Goal: Task Accomplishment & Management: Use online tool/utility

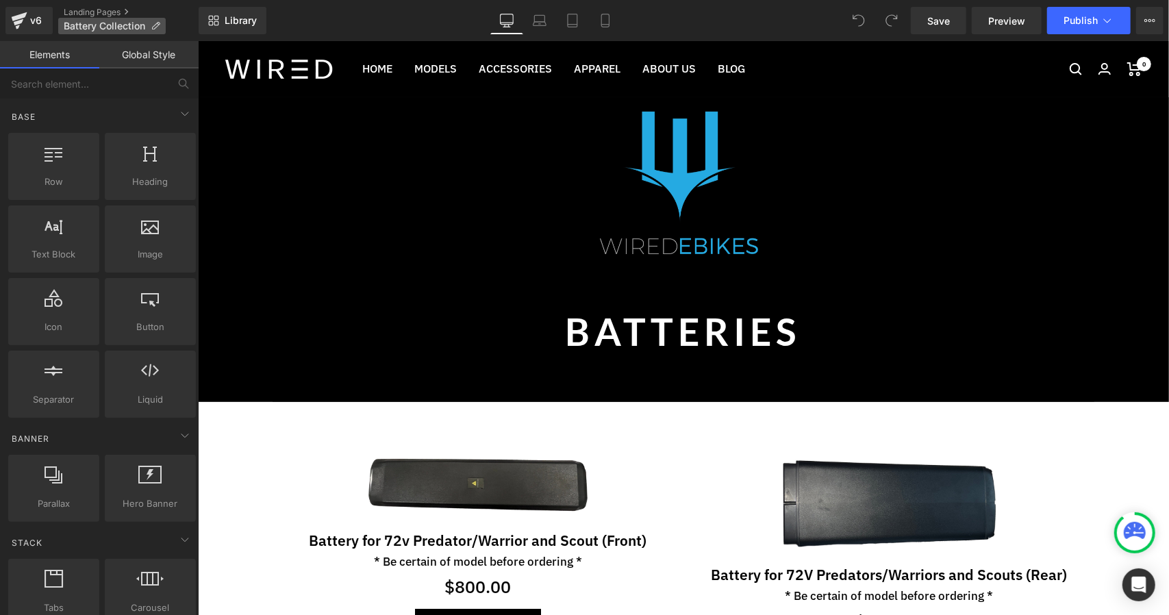
click at [113, 23] on span "Battery Collection" at bounding box center [104, 26] width 81 height 11
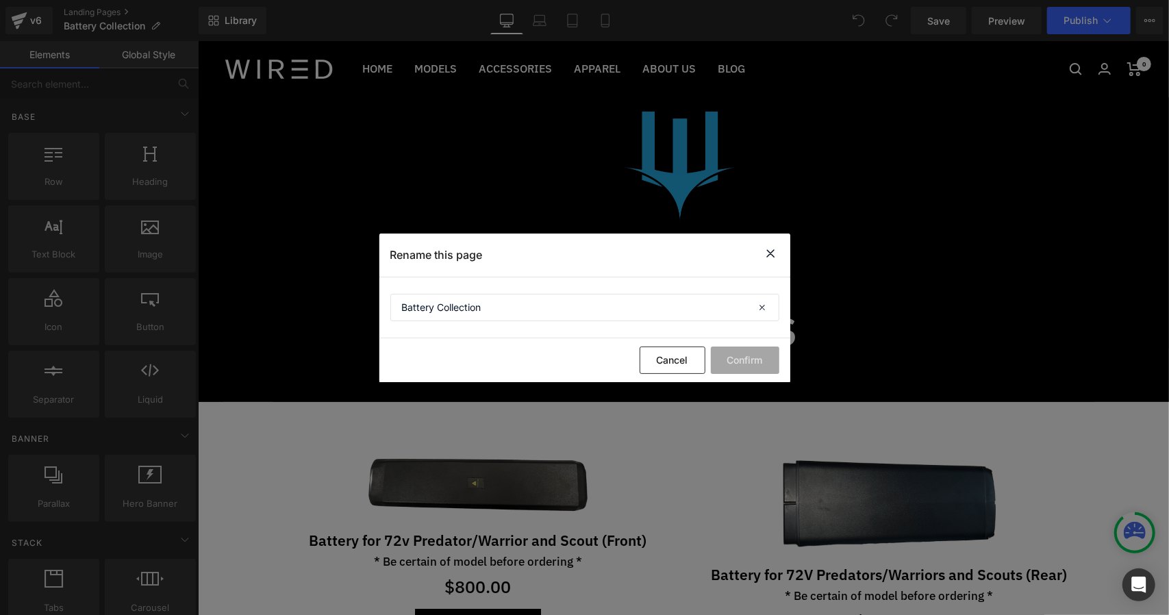
click at [661, 340] on div "Cancel Confirm" at bounding box center [584, 360] width 411 height 44
click at [660, 347] on button "Cancel" at bounding box center [672, 359] width 66 height 27
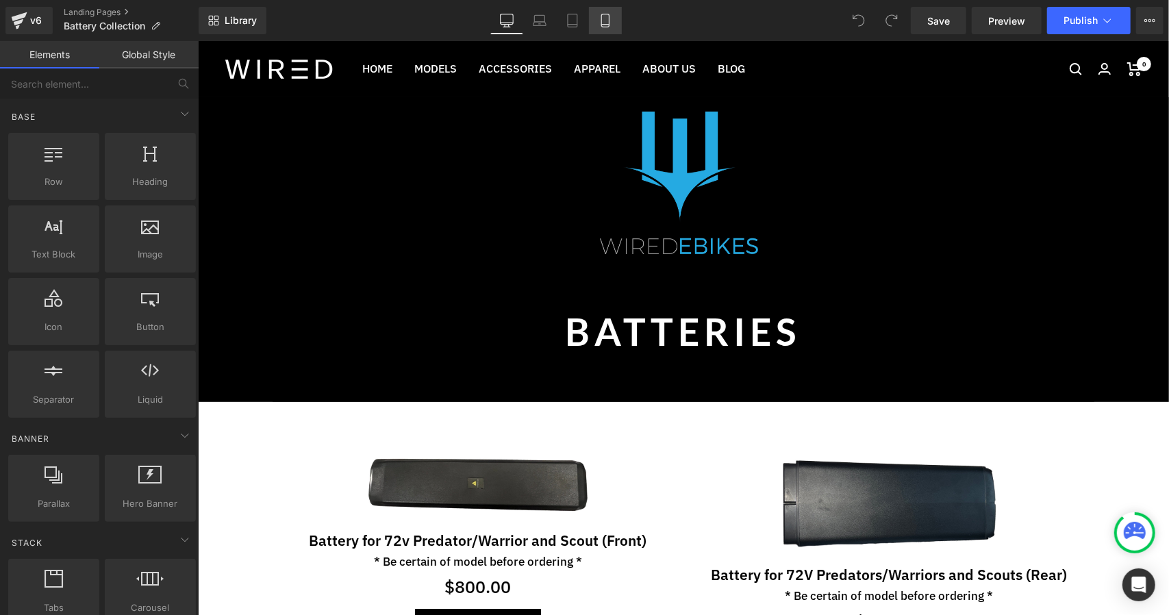
click at [605, 22] on icon at bounding box center [605, 21] width 14 height 14
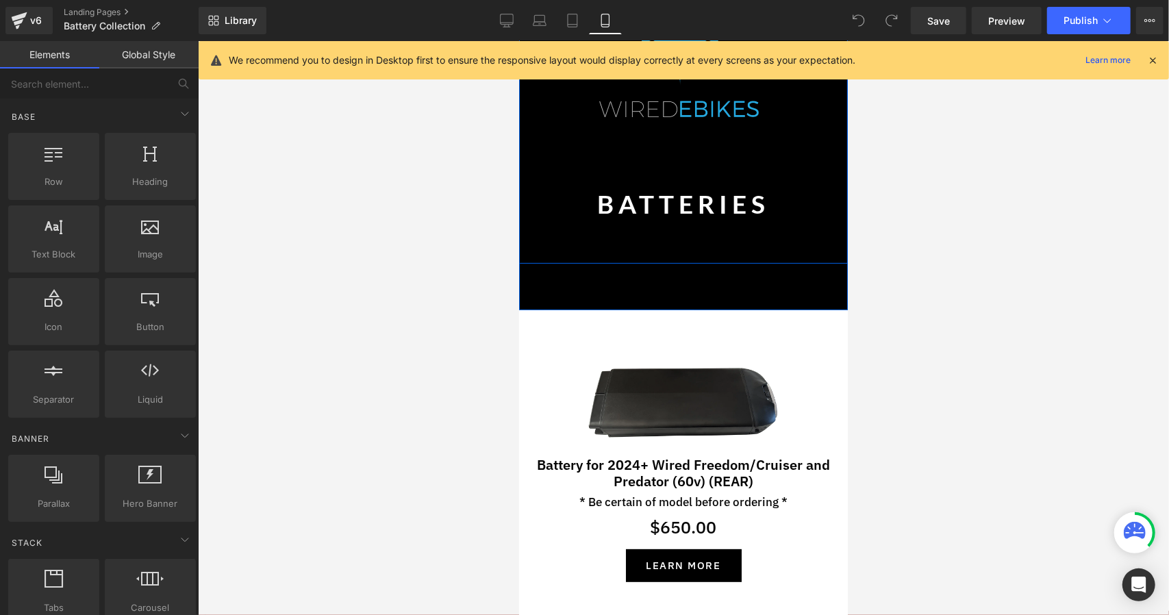
scroll to position [129, 0]
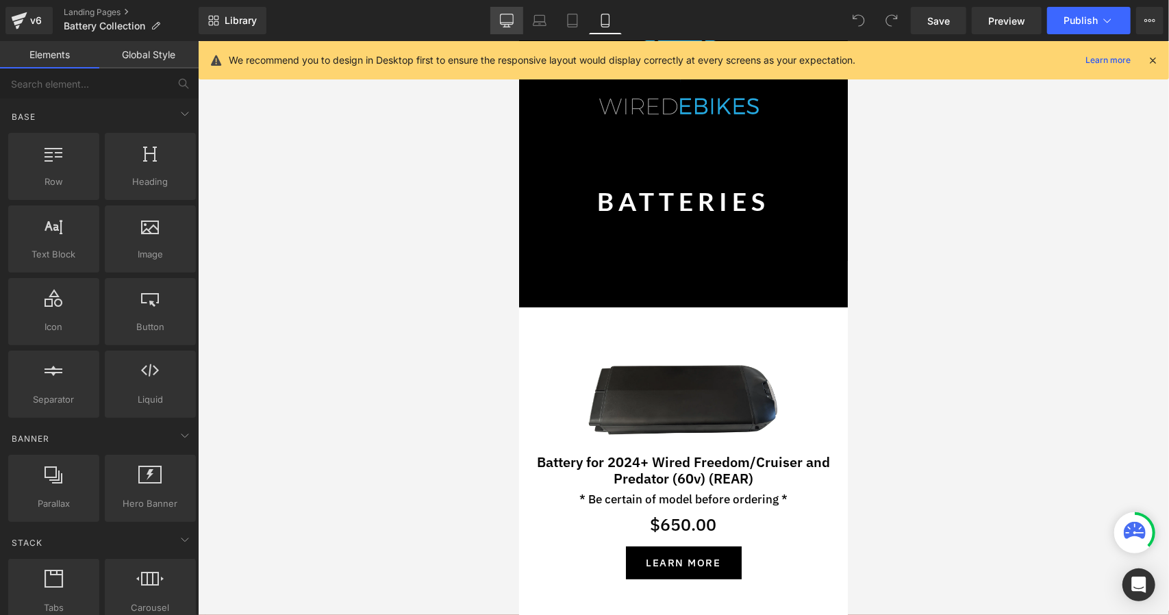
click at [505, 22] on icon at bounding box center [507, 21] width 14 height 14
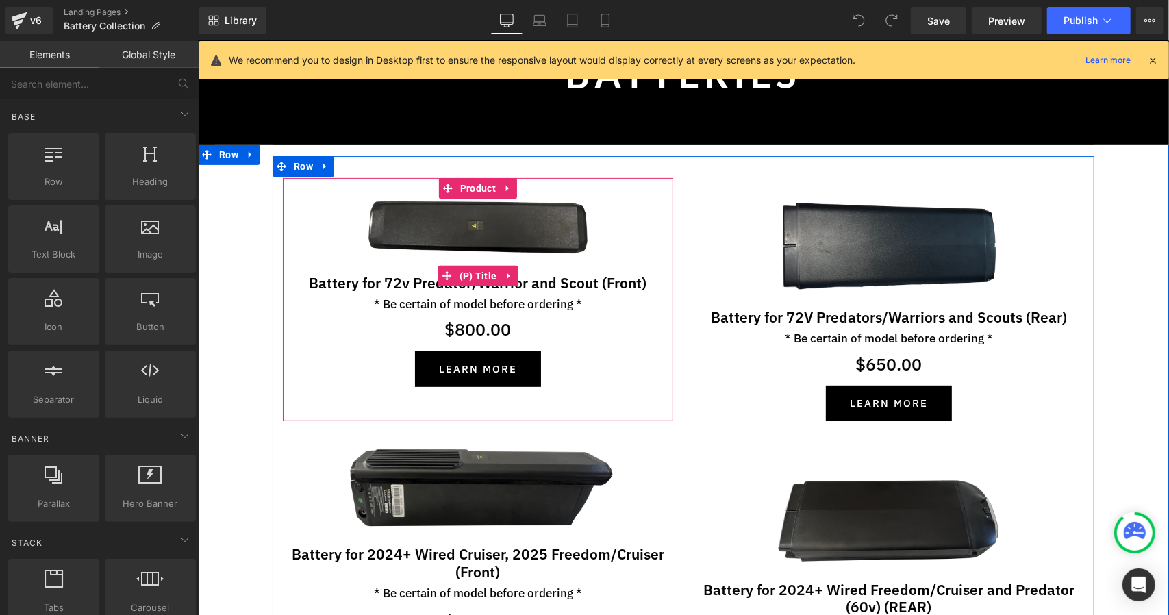
scroll to position [257, 0]
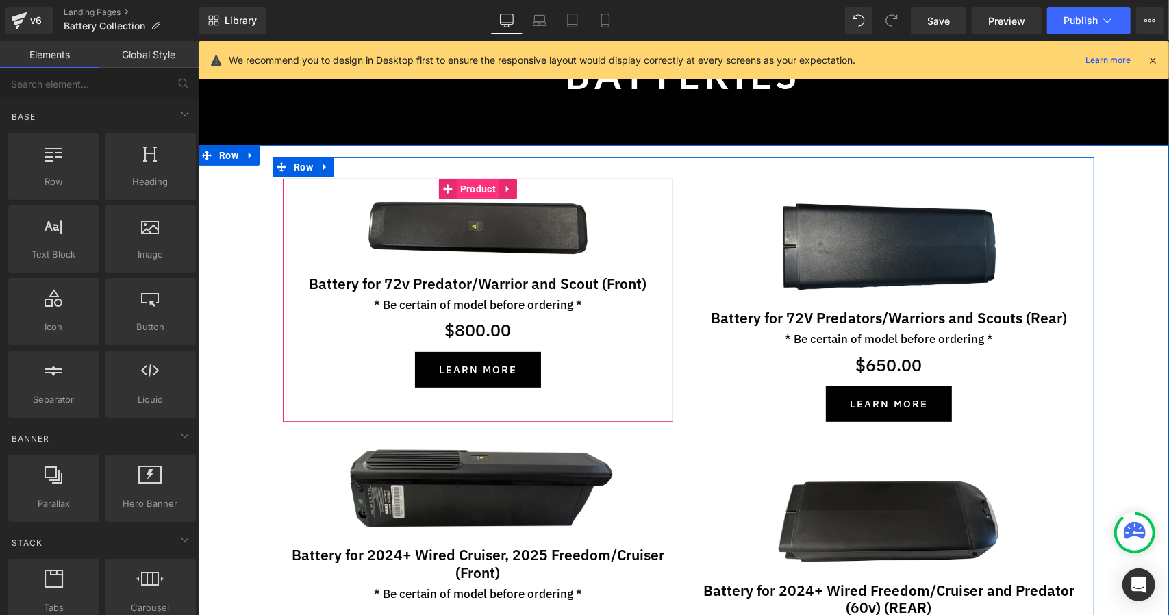
click at [468, 187] on span "Product" at bounding box center [477, 188] width 42 height 21
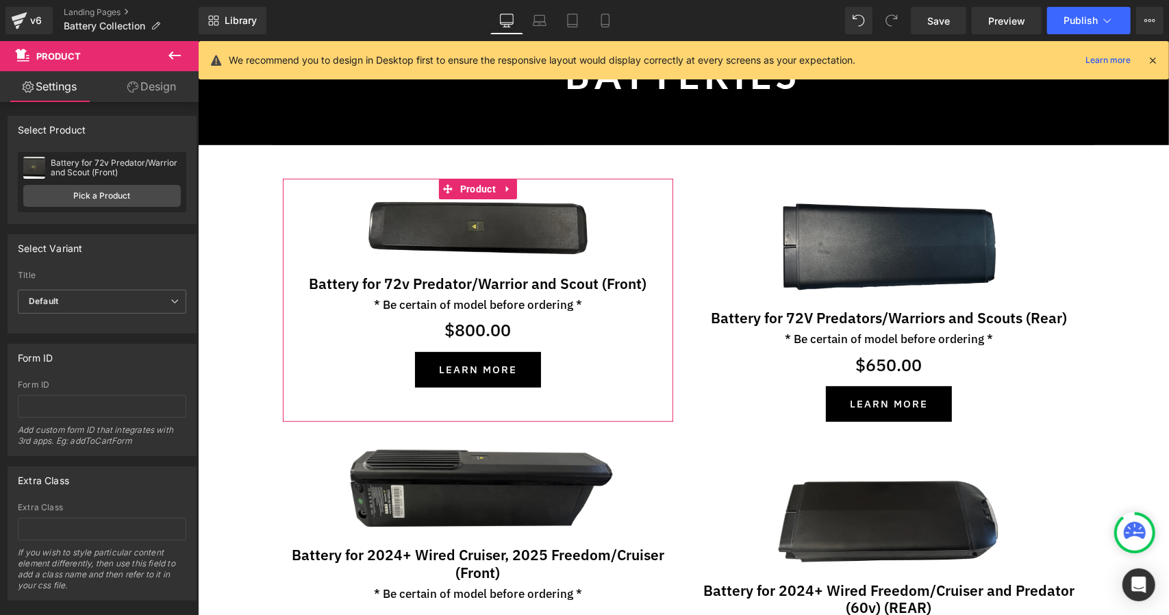
click at [145, 78] on link "Design" at bounding box center [151, 86] width 99 height 31
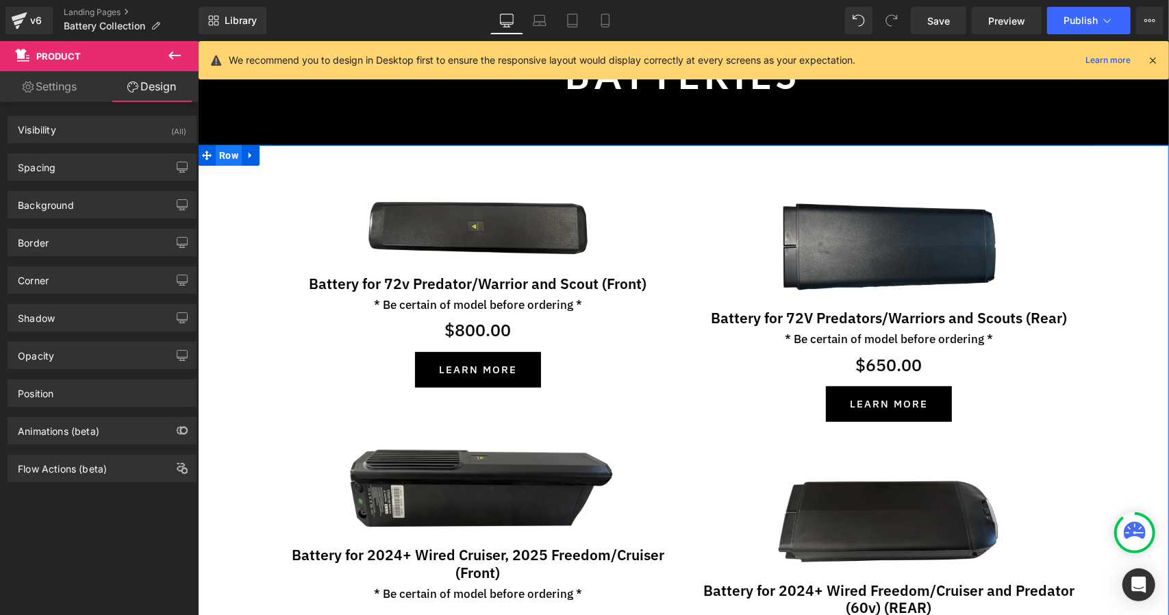
click at [223, 157] on span "Row" at bounding box center [228, 154] width 26 height 21
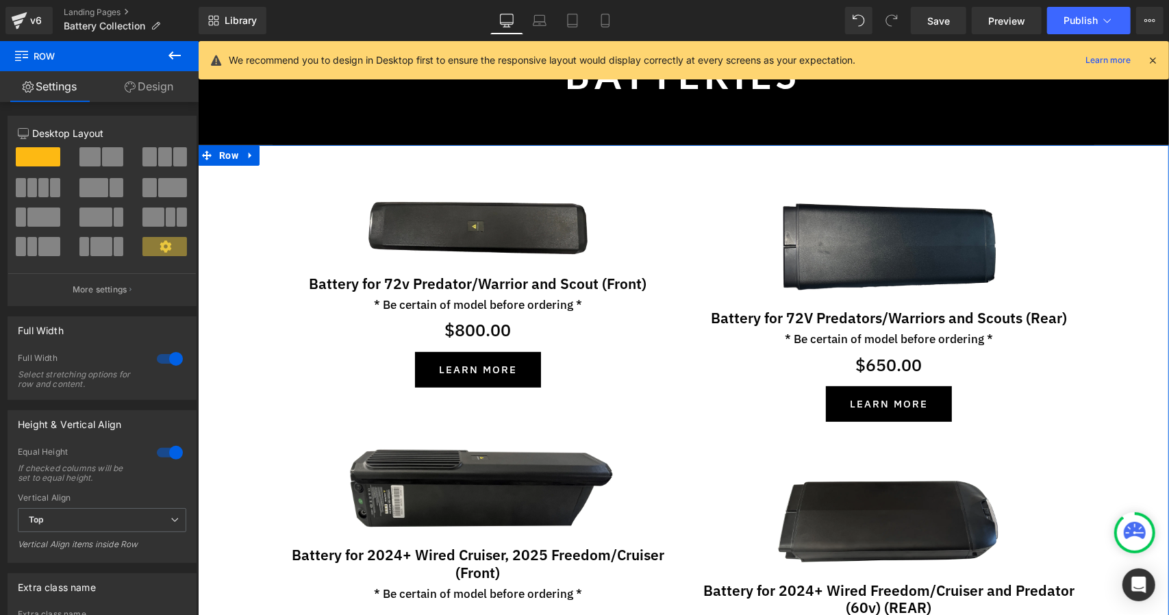
click at [164, 86] on link "Design" at bounding box center [148, 86] width 99 height 31
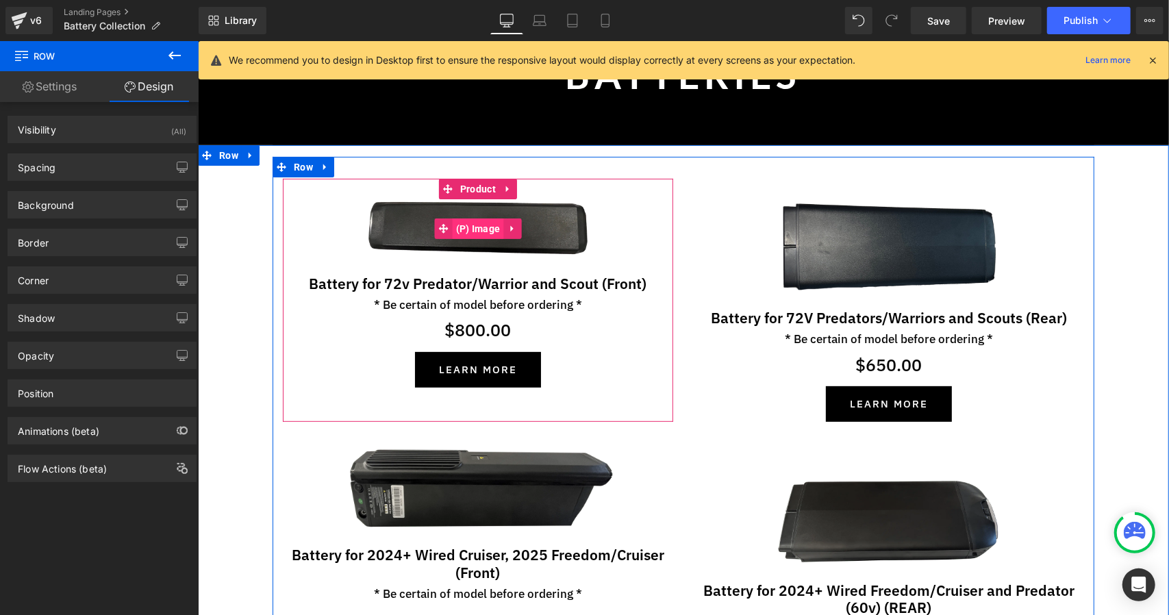
click at [487, 227] on span "(P) Image" at bounding box center [477, 228] width 51 height 21
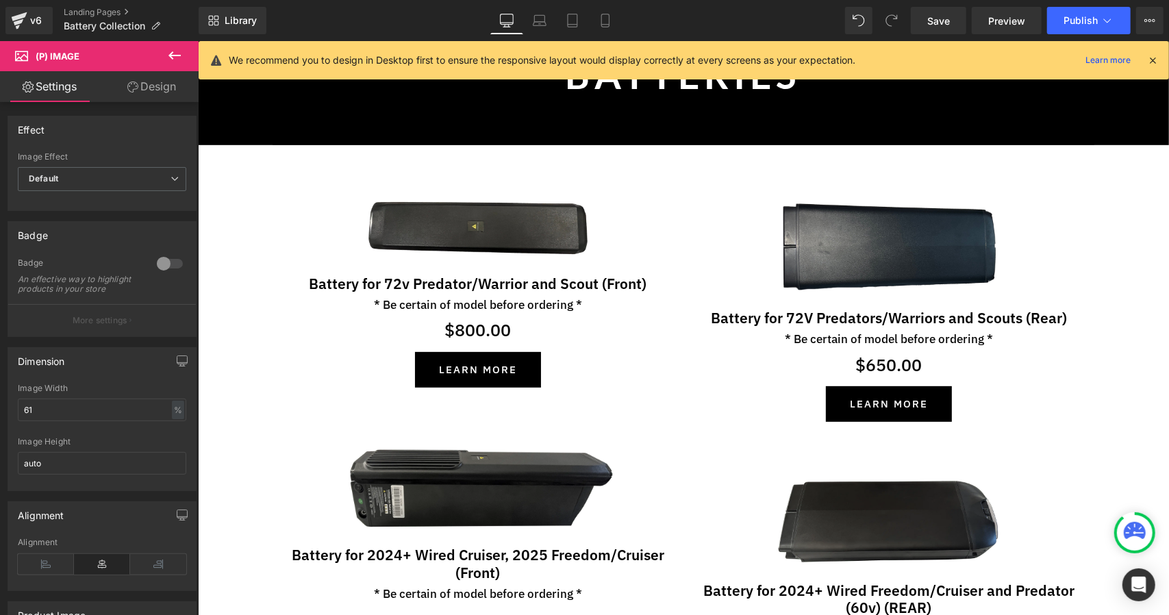
click at [174, 92] on link "Design" at bounding box center [151, 86] width 99 height 31
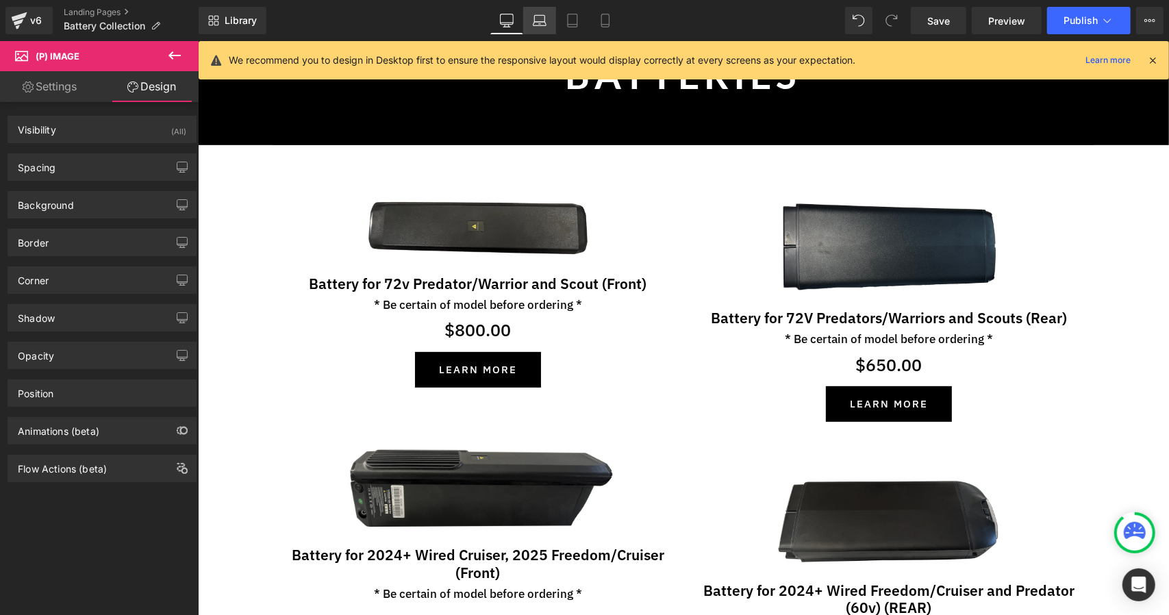
click at [544, 24] on icon at bounding box center [540, 21] width 14 height 14
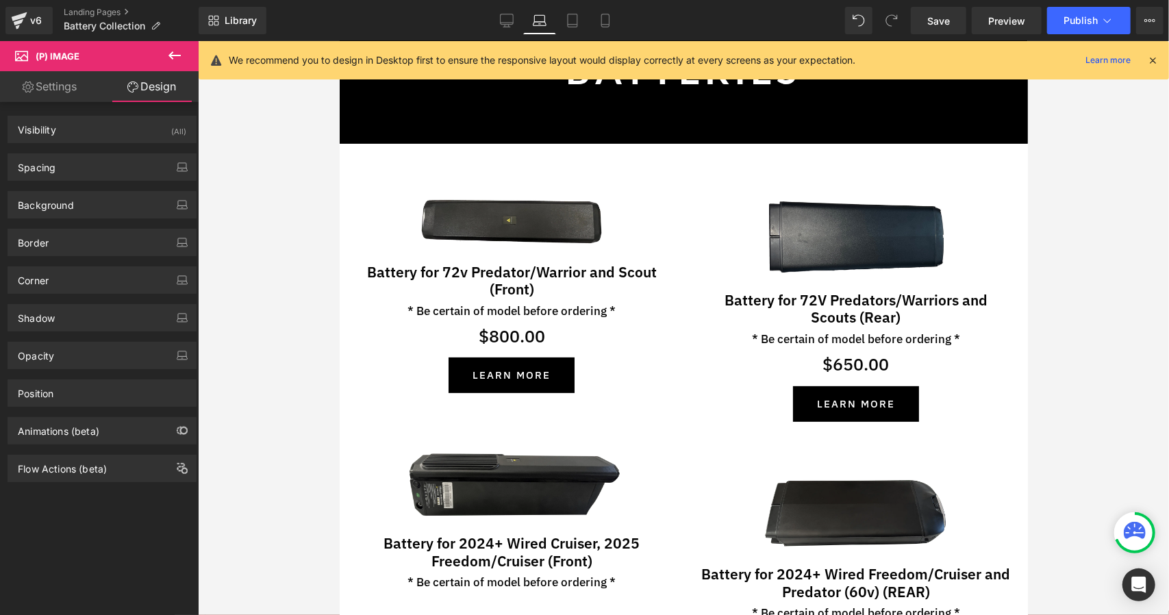
scroll to position [244, 0]
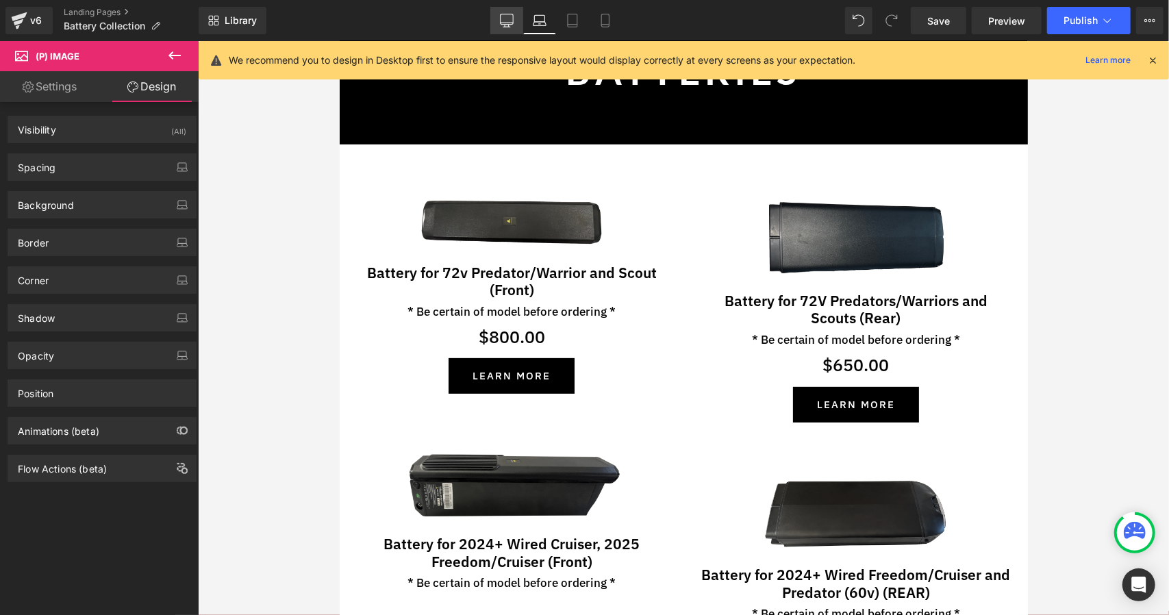
click at [509, 20] on icon at bounding box center [507, 21] width 14 height 14
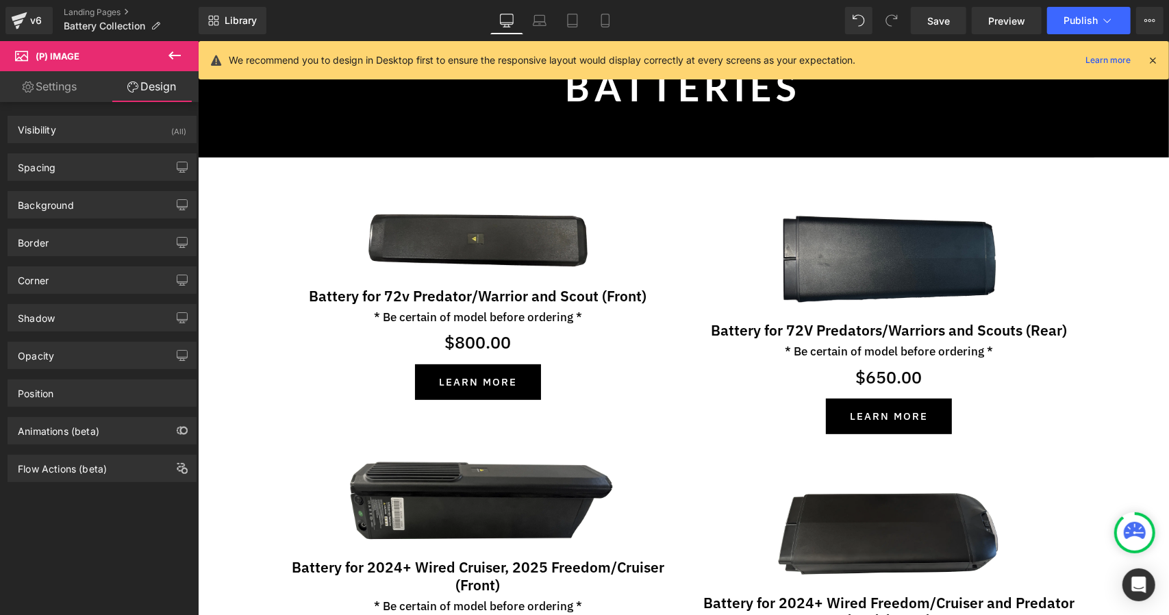
scroll to position [257, 0]
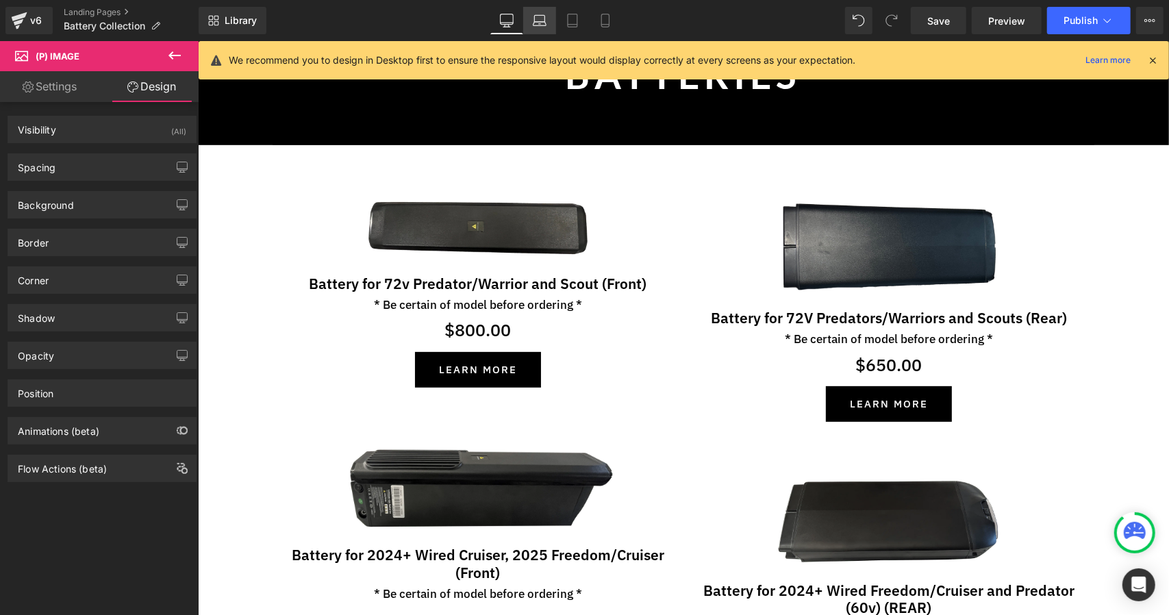
click at [537, 22] on icon at bounding box center [539, 24] width 13 height 4
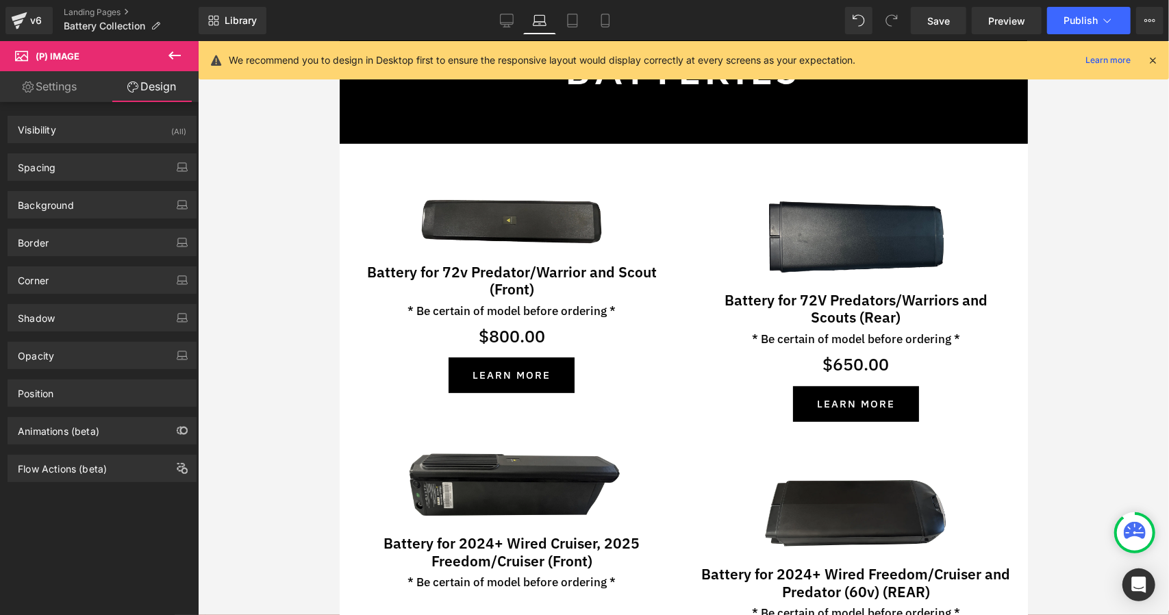
scroll to position [244, 0]
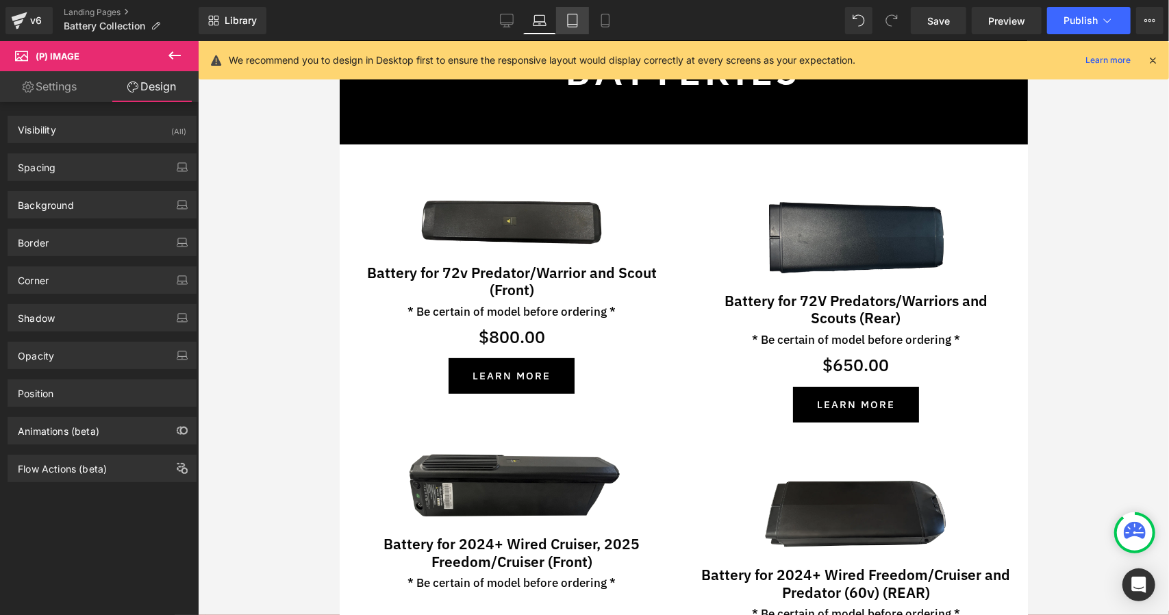
click at [570, 25] on icon at bounding box center [573, 25] width 10 height 0
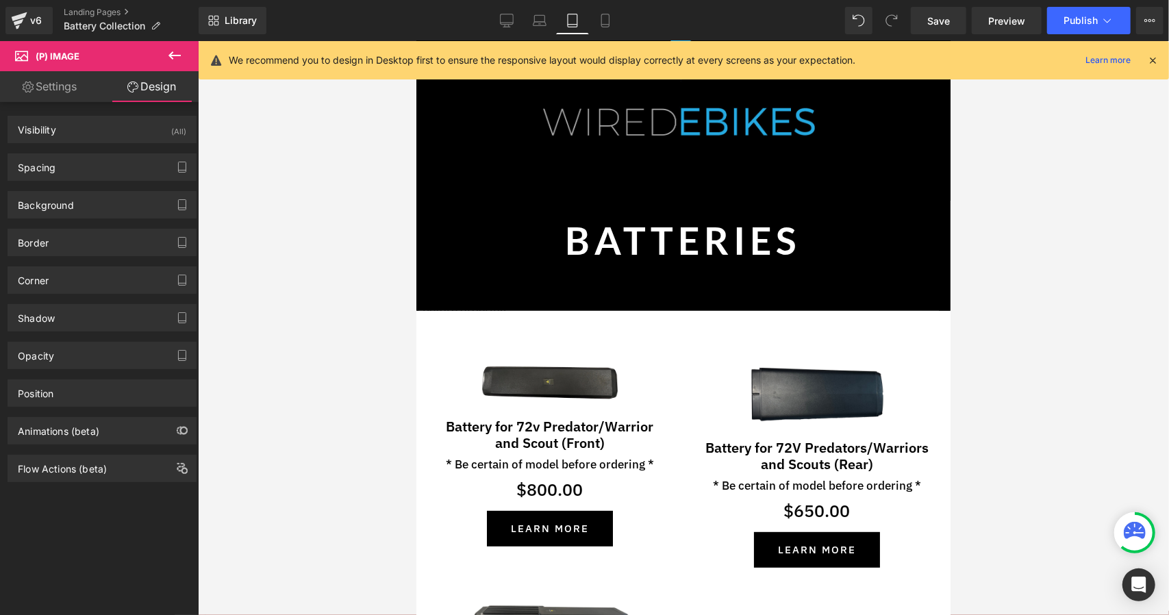
scroll to position [395, 0]
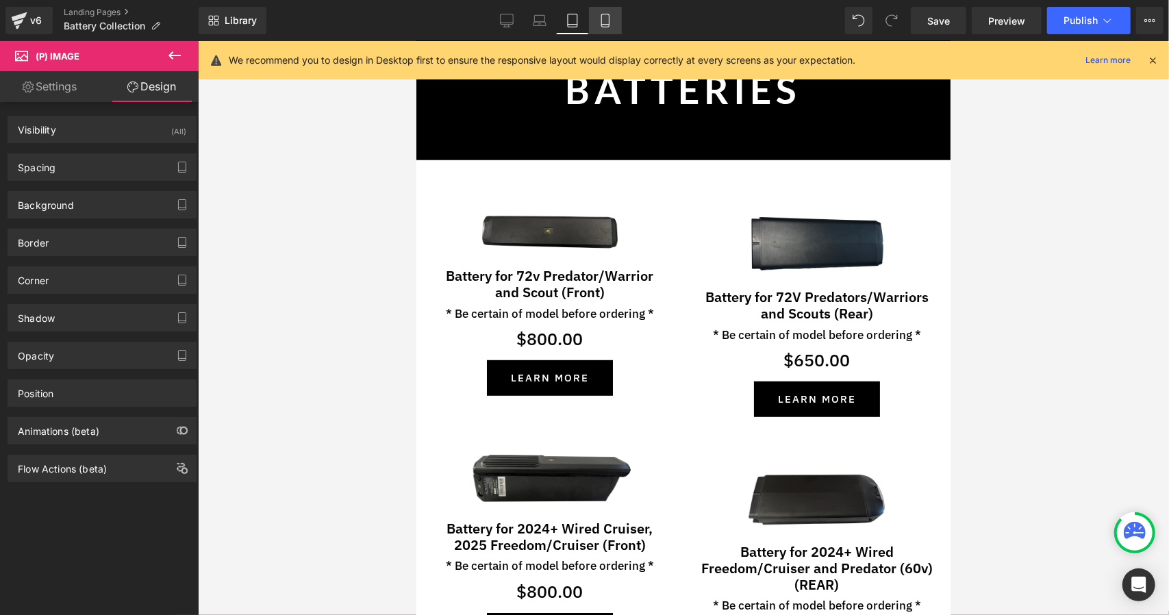
click at [610, 23] on icon at bounding box center [605, 21] width 14 height 14
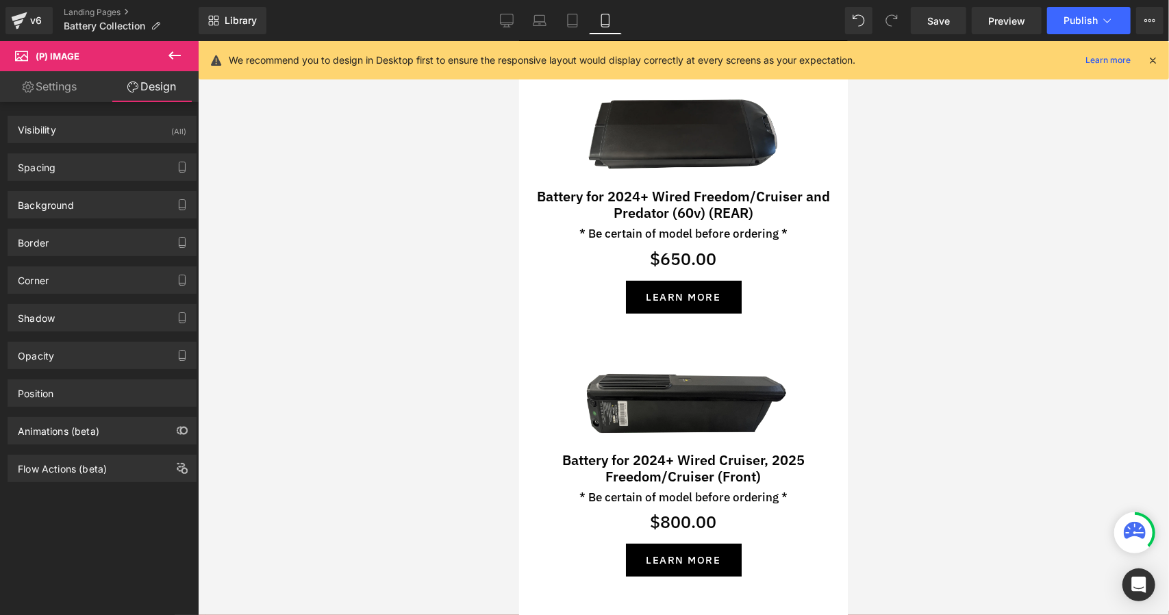
scroll to position [0, 0]
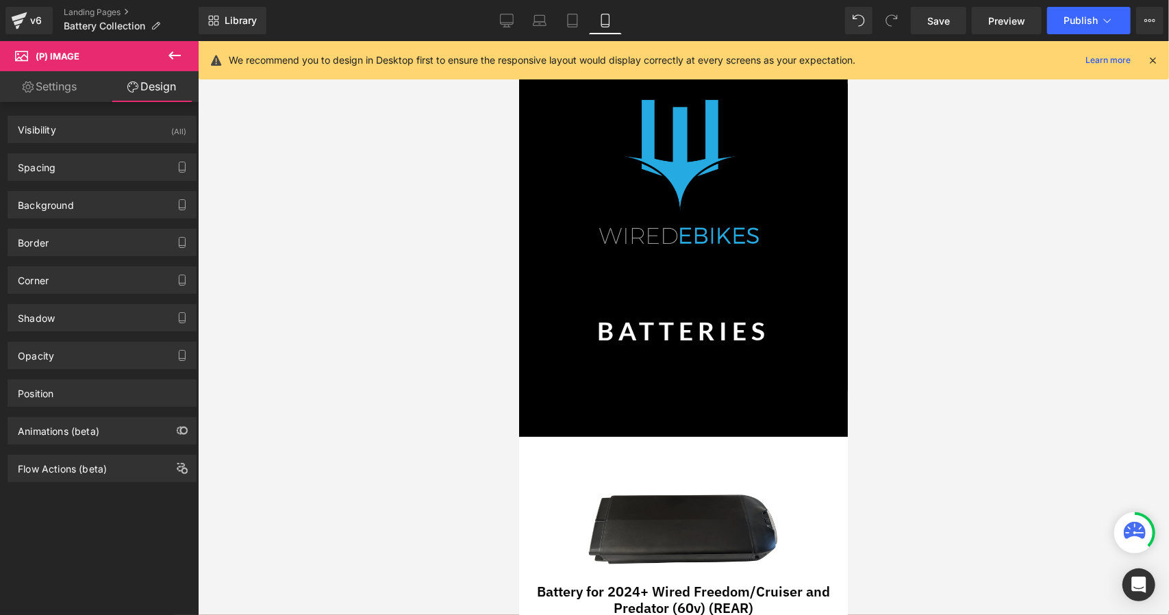
click at [144, 80] on link "Design" at bounding box center [151, 86] width 99 height 31
click at [131, 123] on div "Visibility (All)" at bounding box center [102, 129] width 188 height 26
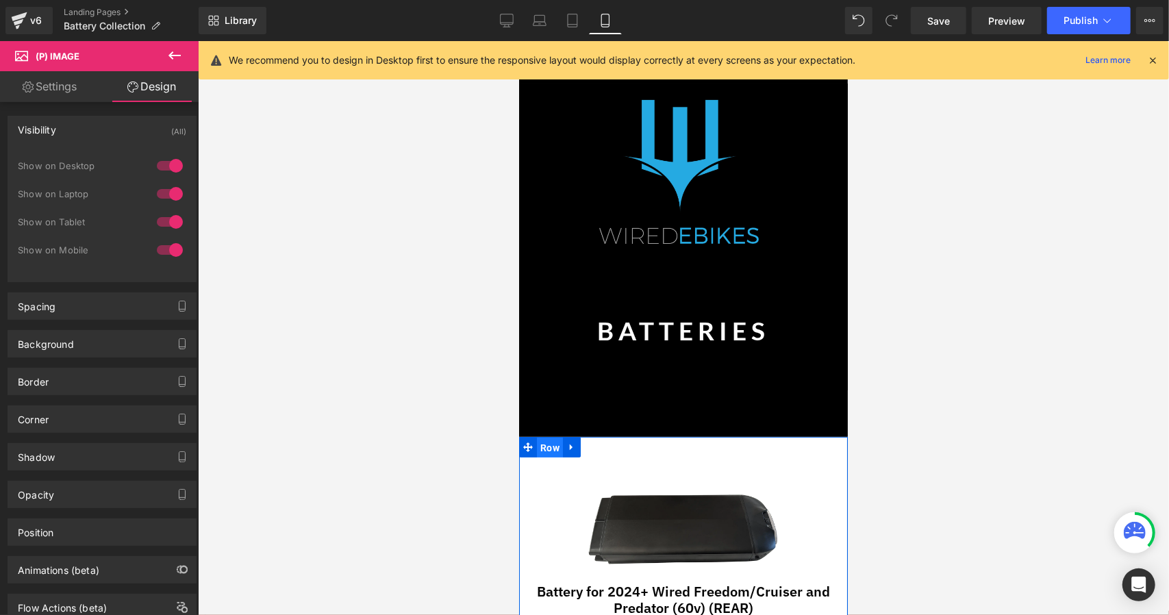
click at [547, 446] on span "Row" at bounding box center [549, 447] width 26 height 21
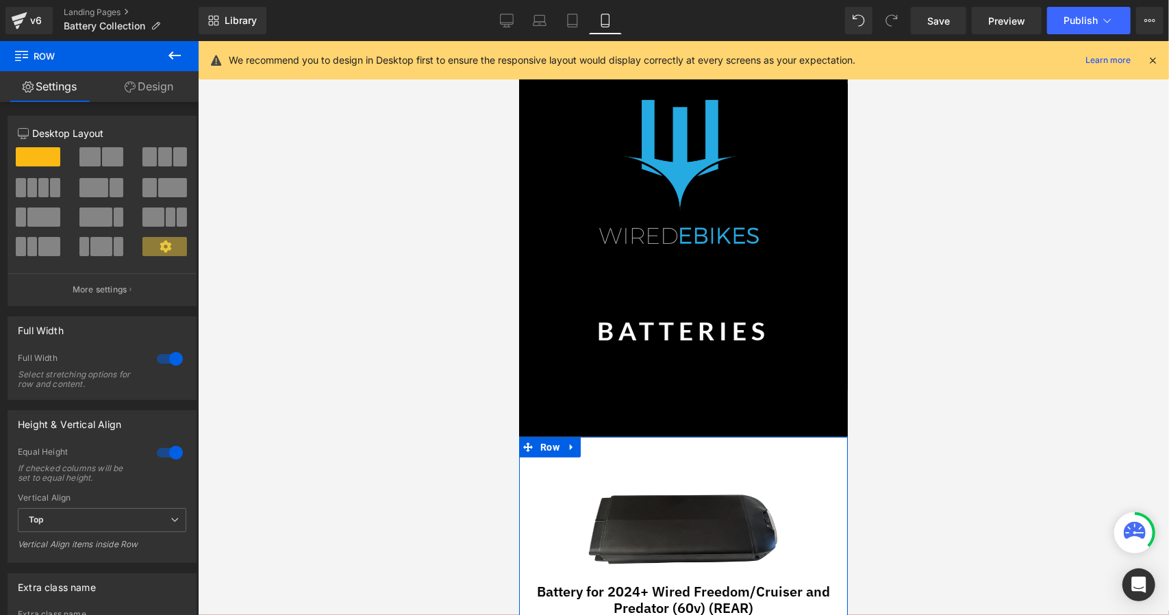
click at [160, 87] on link "Design" at bounding box center [148, 86] width 99 height 31
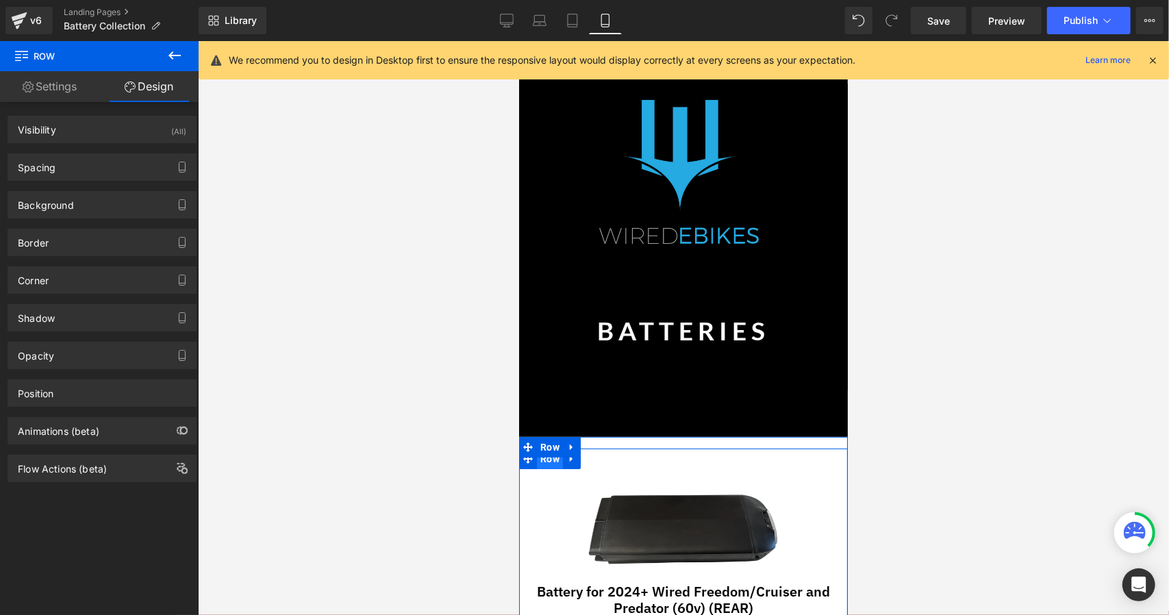
click at [542, 461] on span "Row" at bounding box center [549, 458] width 26 height 21
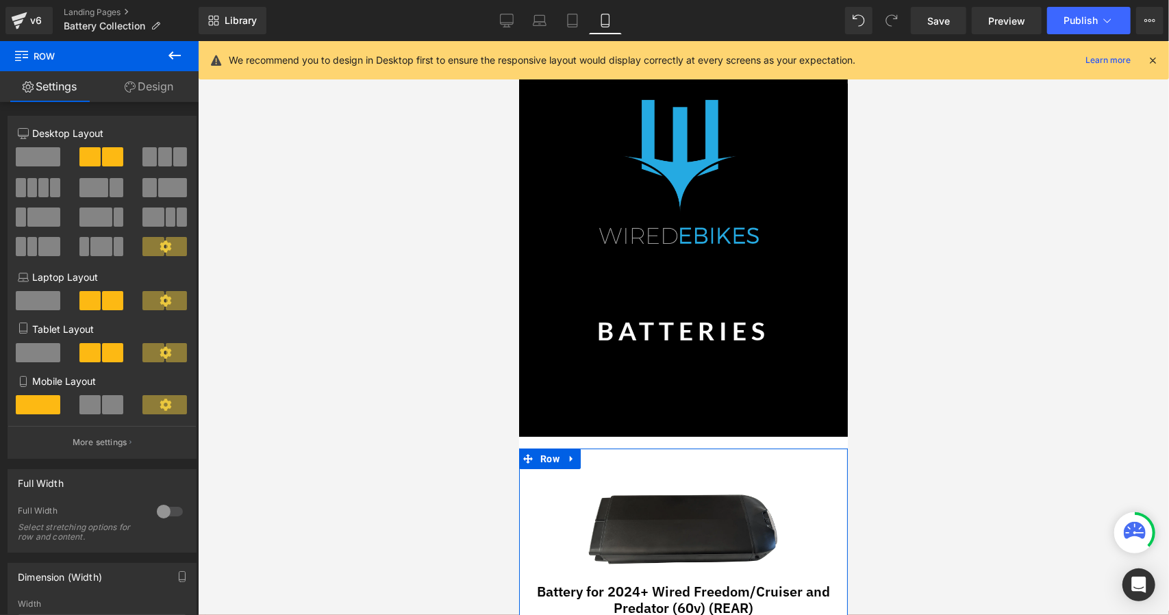
click at [159, 88] on link "Design" at bounding box center [148, 86] width 99 height 31
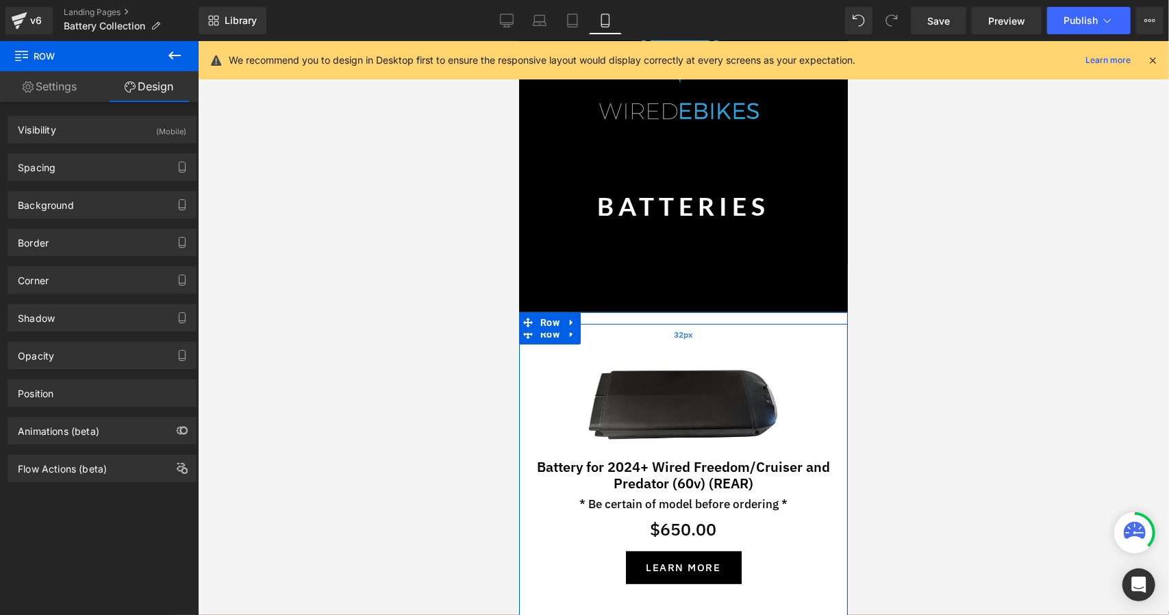
scroll to position [71, 0]
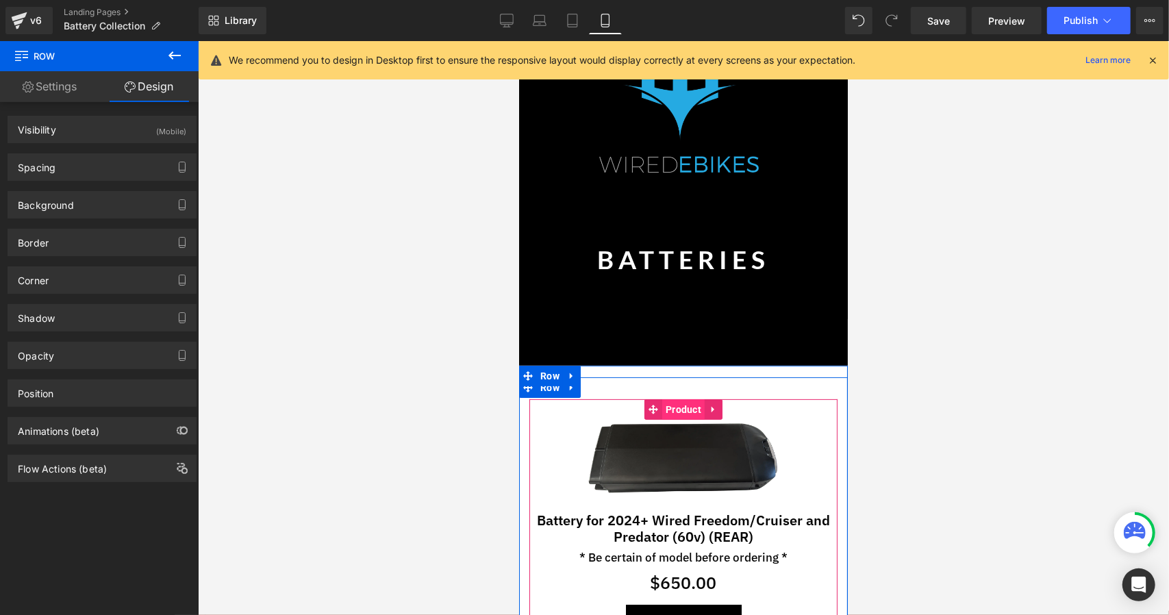
click at [680, 411] on span "Product" at bounding box center [682, 408] width 42 height 21
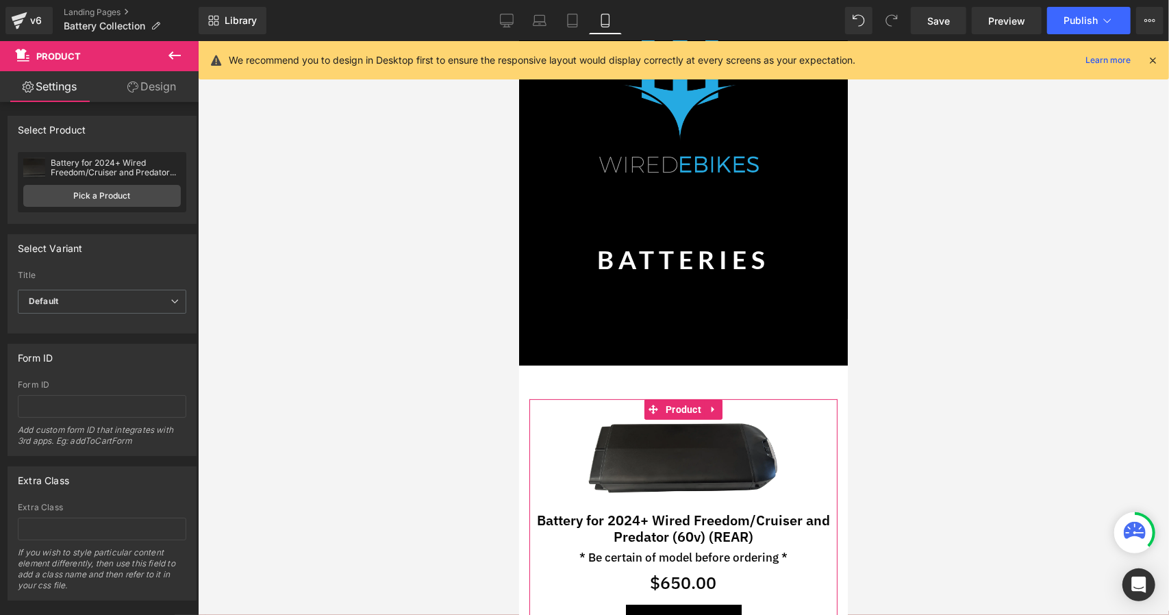
click at [153, 81] on link "Design" at bounding box center [151, 86] width 99 height 31
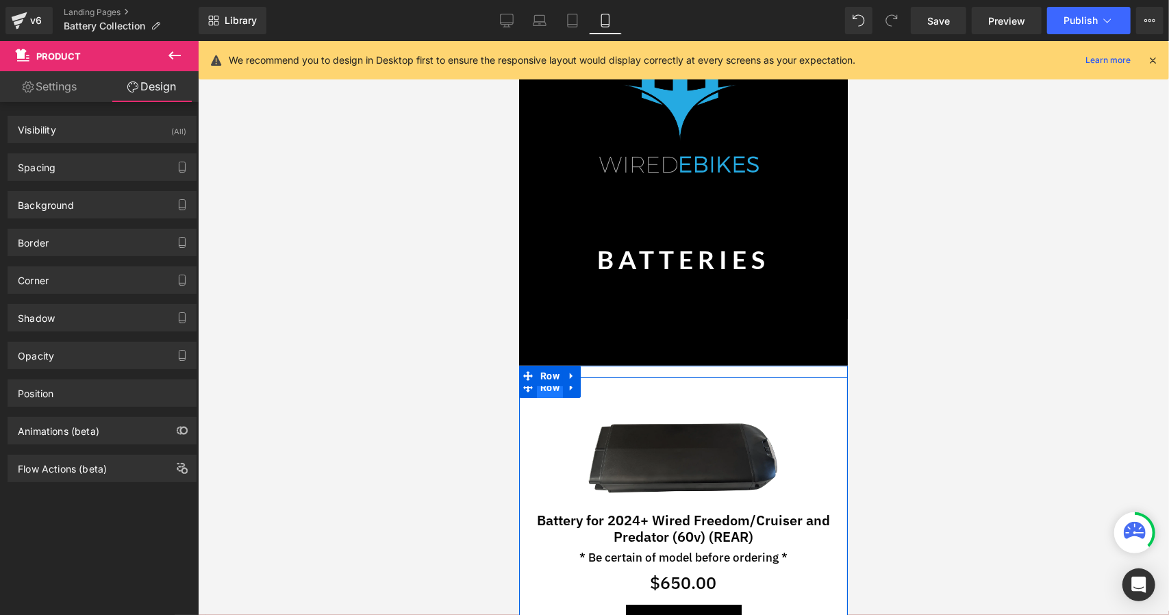
click at [545, 391] on span "Row" at bounding box center [549, 387] width 26 height 21
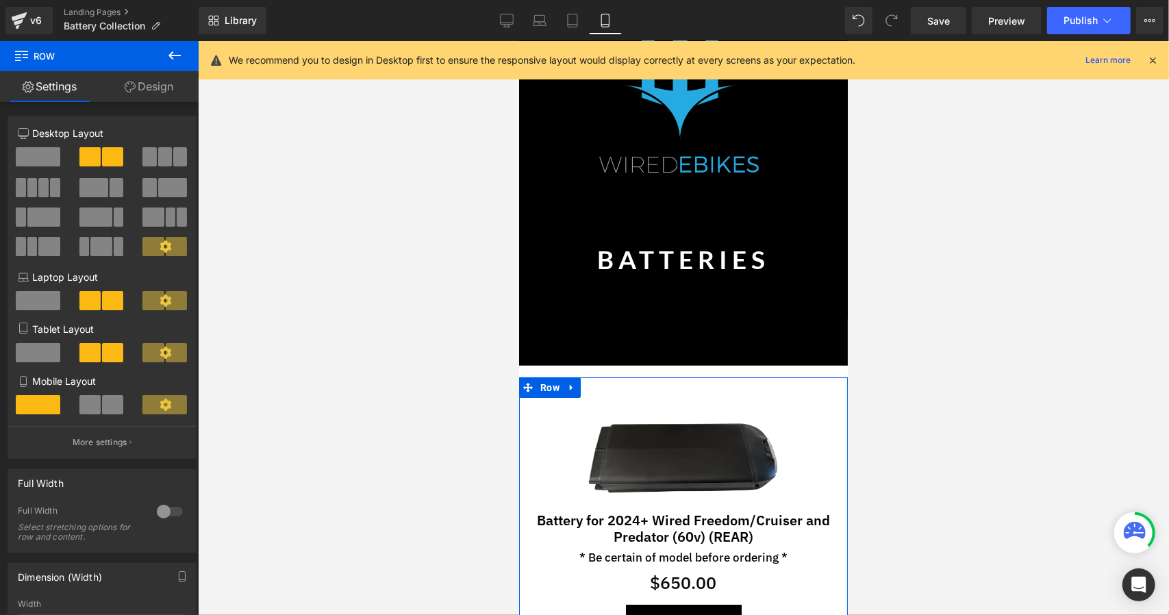
click at [149, 87] on link "Design" at bounding box center [148, 86] width 99 height 31
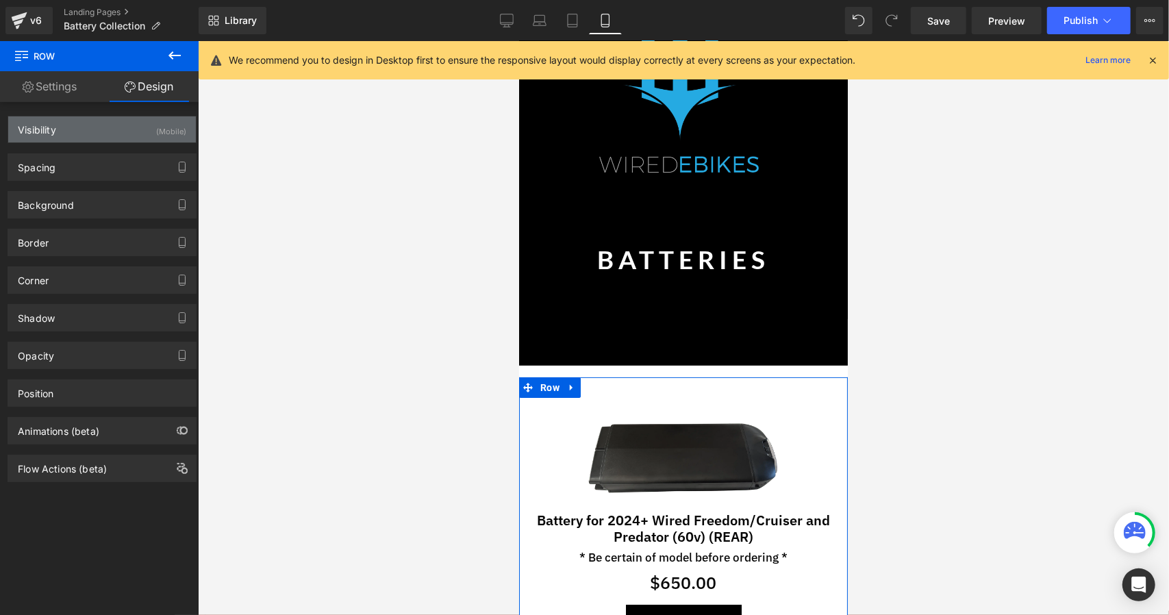
click at [145, 124] on div "Visibility (Mobile)" at bounding box center [102, 129] width 188 height 26
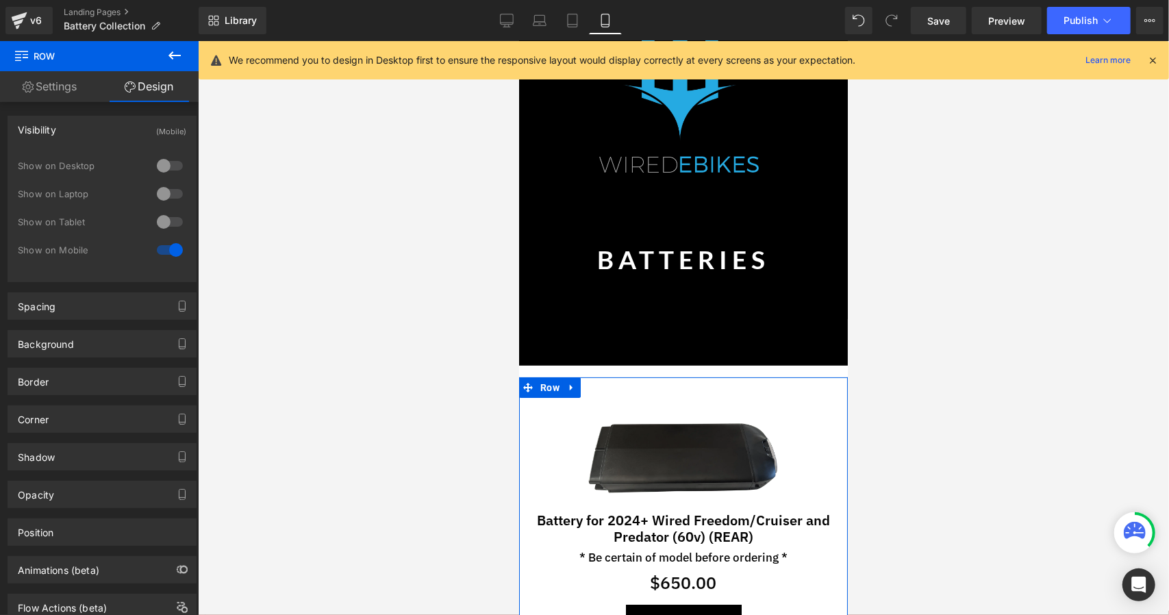
click at [164, 217] on div at bounding box center [169, 222] width 33 height 22
click at [158, 197] on div at bounding box center [169, 194] width 33 height 22
click at [160, 157] on div at bounding box center [169, 166] width 33 height 22
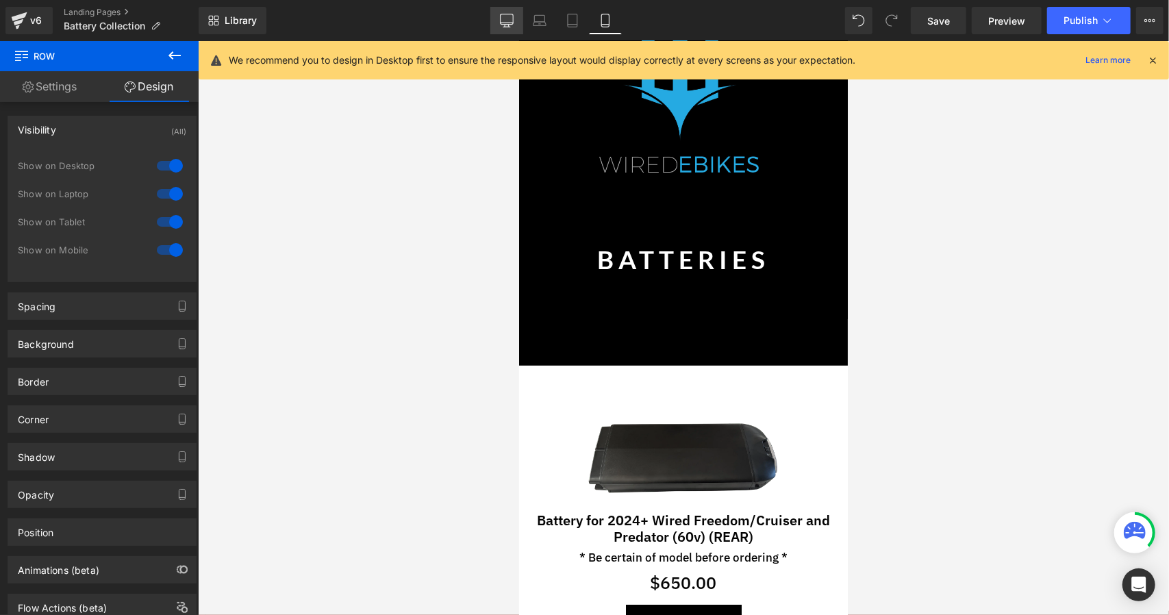
click at [507, 18] on icon at bounding box center [507, 21] width 14 height 14
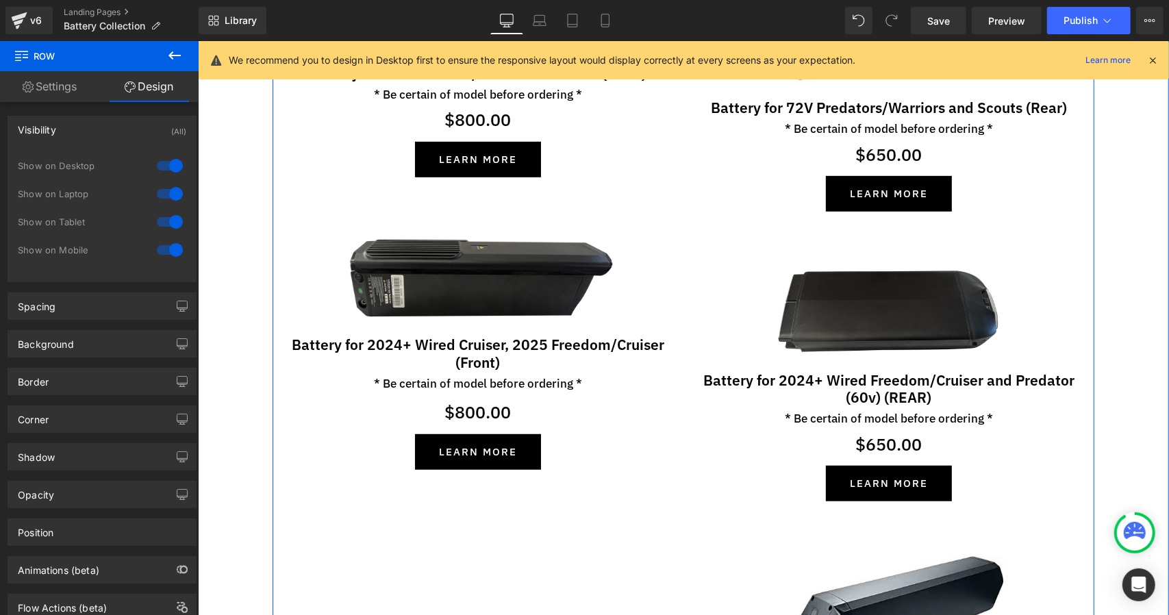
scroll to position [467, 0]
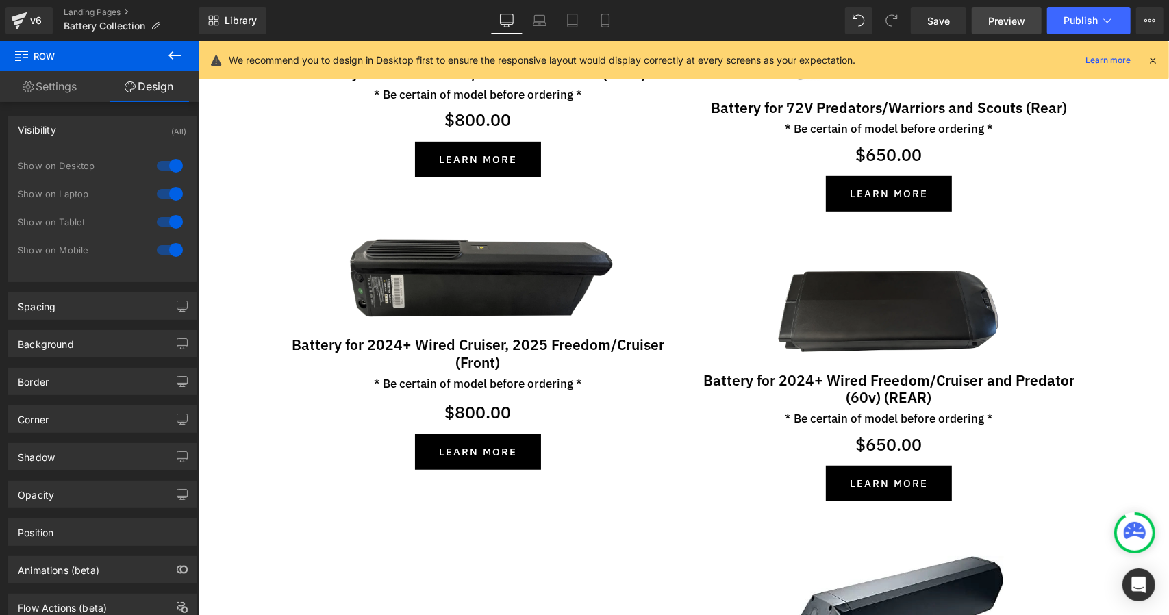
click at [1011, 16] on span "Preview" at bounding box center [1006, 21] width 37 height 14
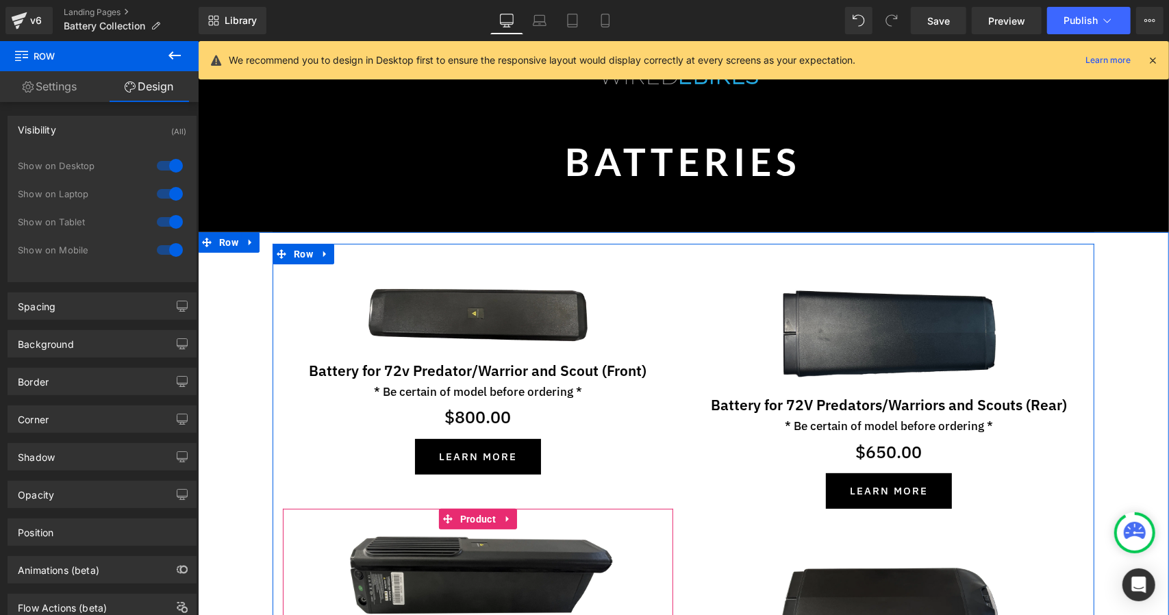
scroll to position [168, 0]
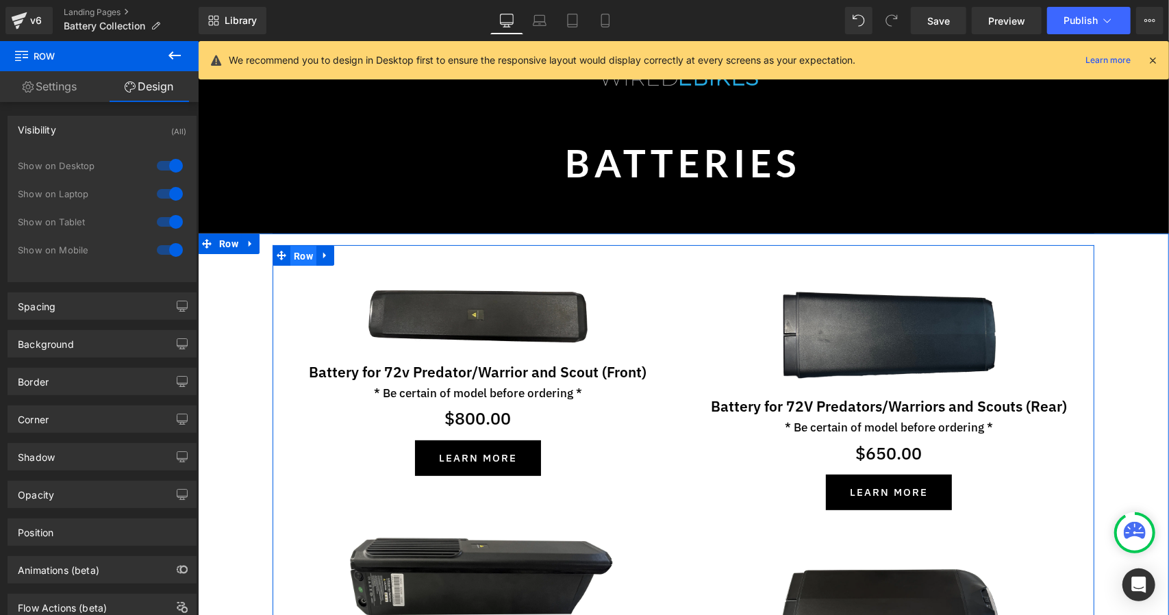
click at [303, 254] on span "Row" at bounding box center [303, 255] width 26 height 21
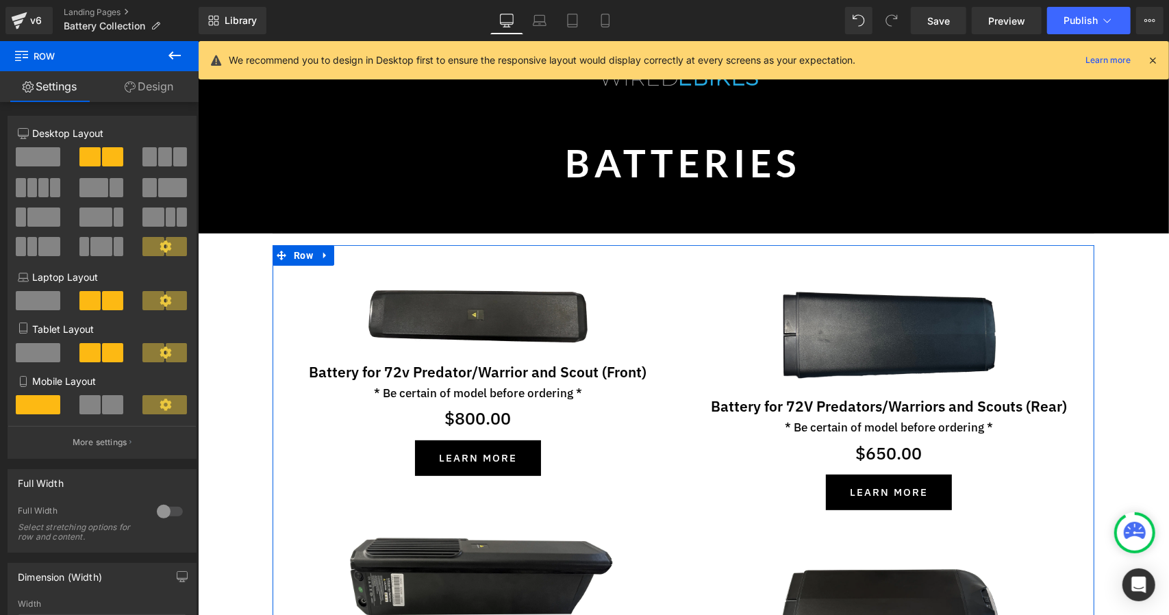
click at [164, 81] on link "Design" at bounding box center [148, 86] width 99 height 31
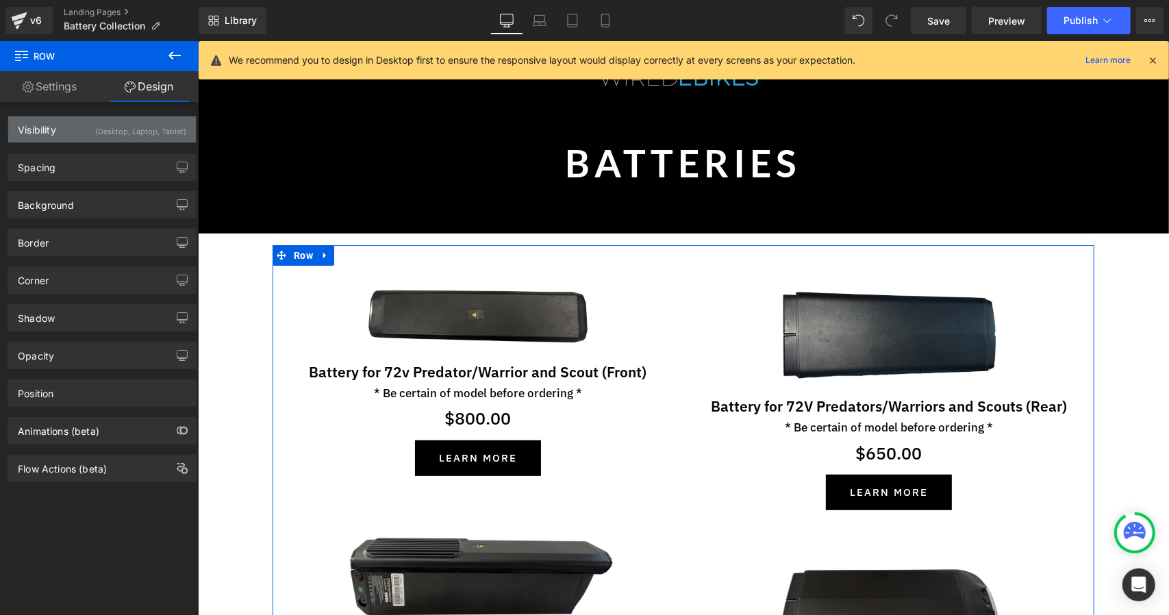
click at [142, 131] on div "(Desktop, Laptop, Tablet)" at bounding box center [140, 127] width 91 height 23
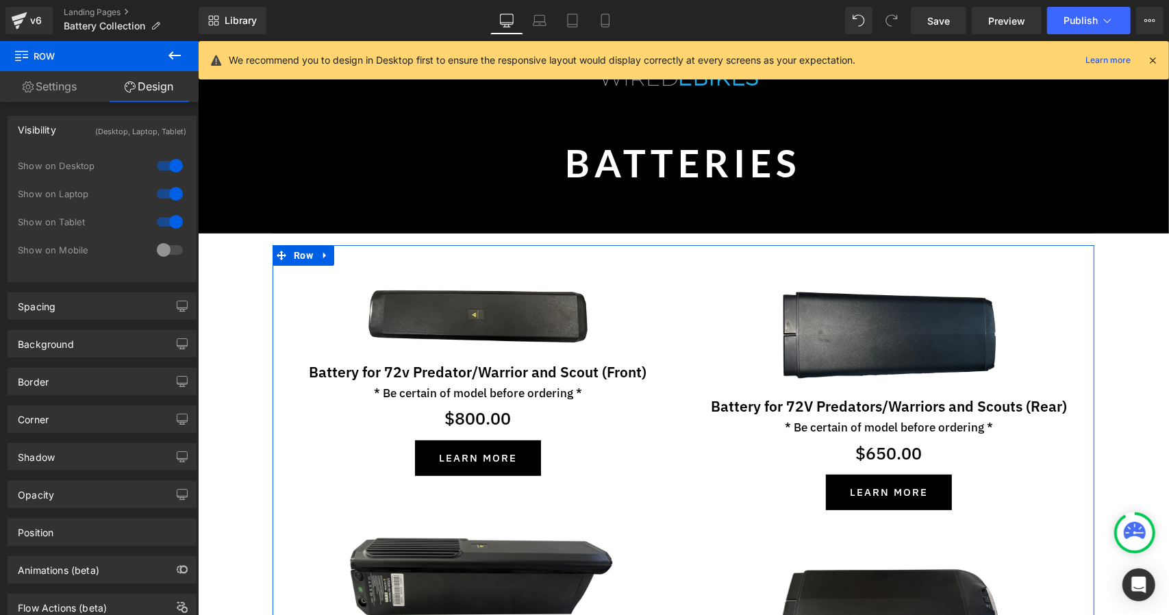
click at [161, 255] on div at bounding box center [169, 250] width 33 height 22
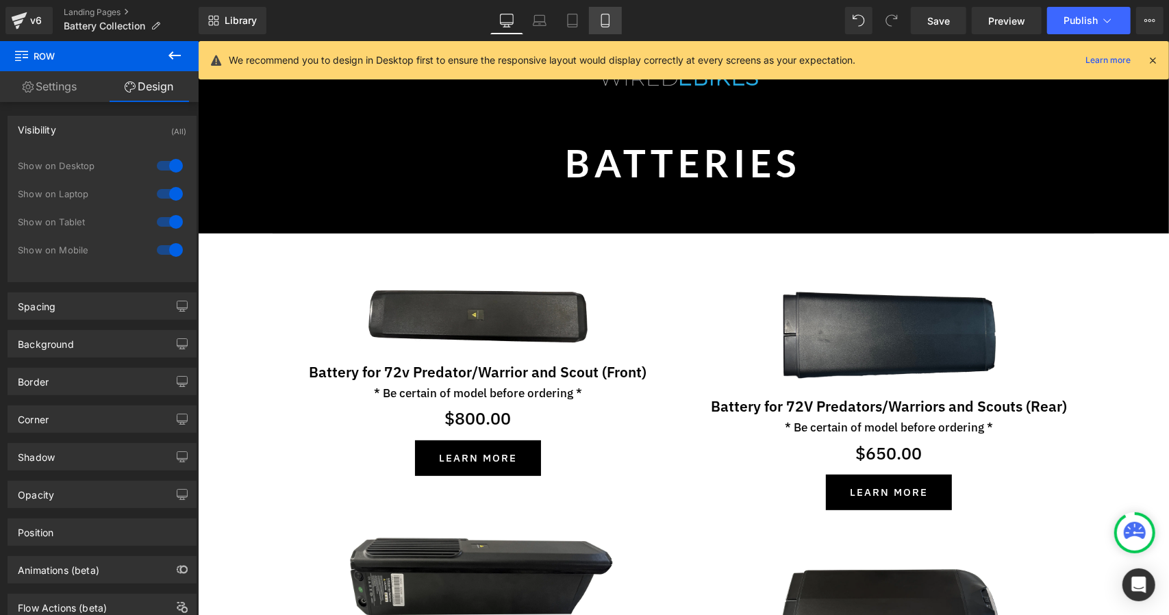
click at [598, 30] on link "Mobile" at bounding box center [605, 20] width 33 height 27
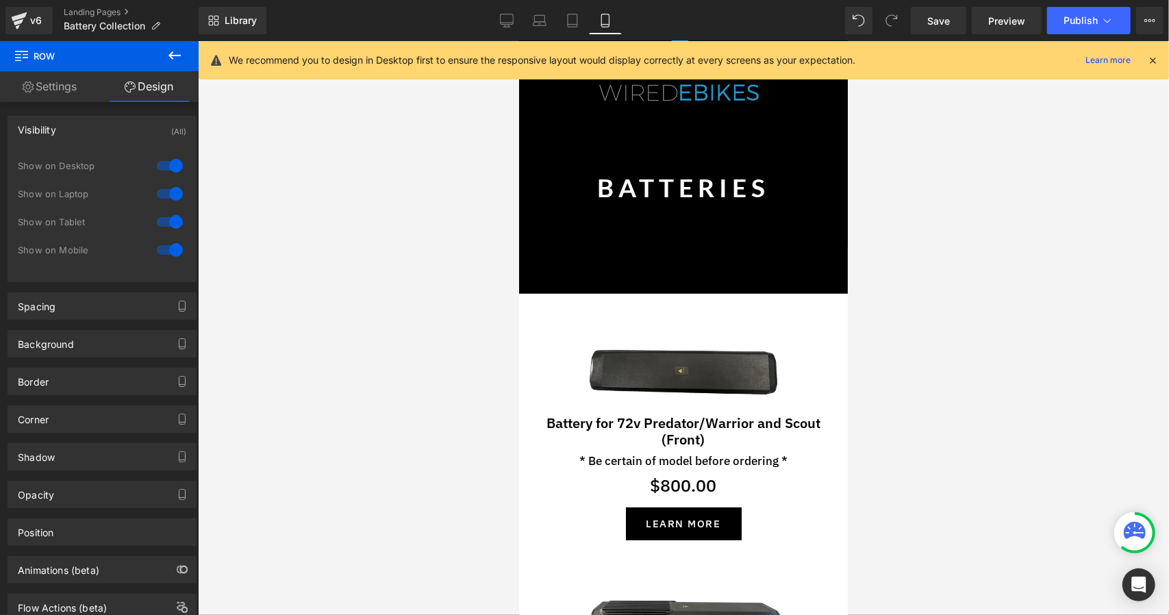
scroll to position [129, 0]
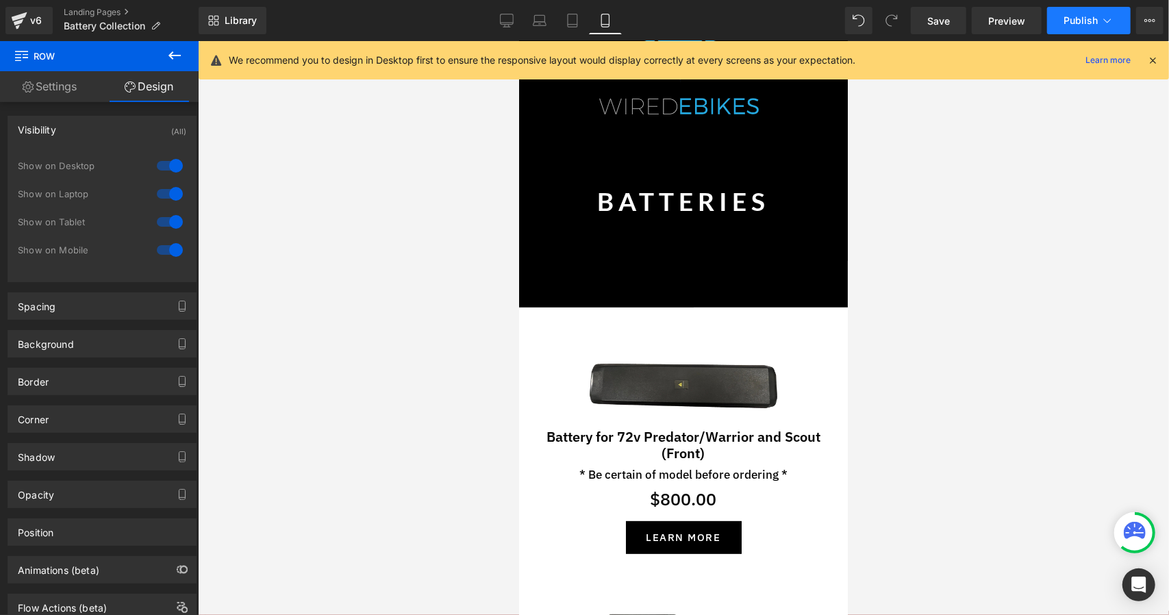
click at [1090, 12] on button "Publish" at bounding box center [1089, 20] width 84 height 27
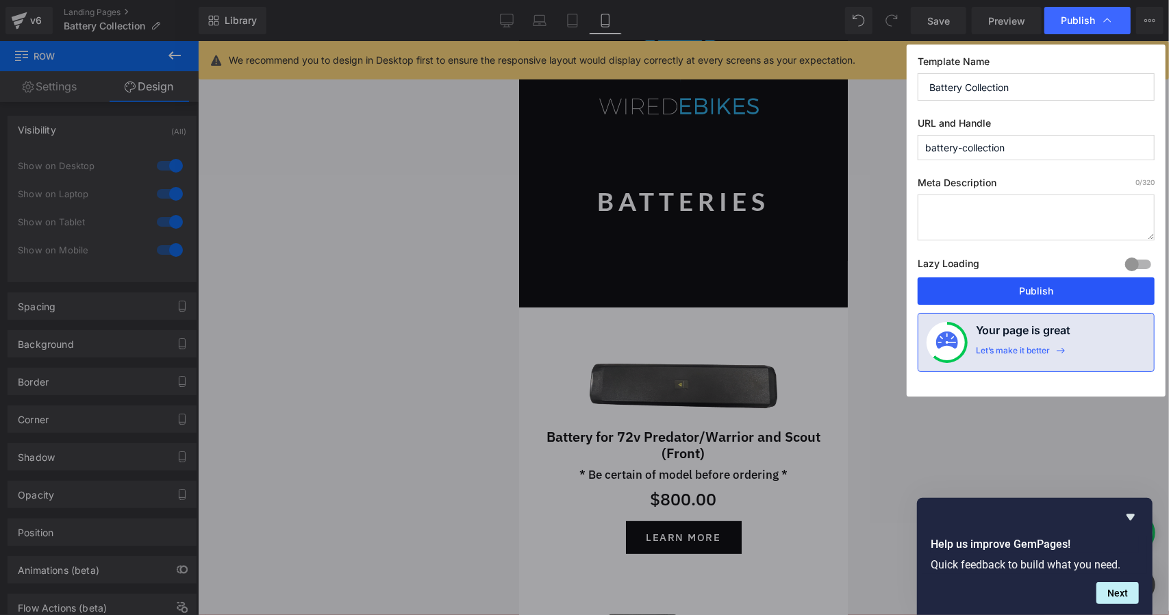
click at [986, 291] on button "Publish" at bounding box center [1035, 290] width 237 height 27
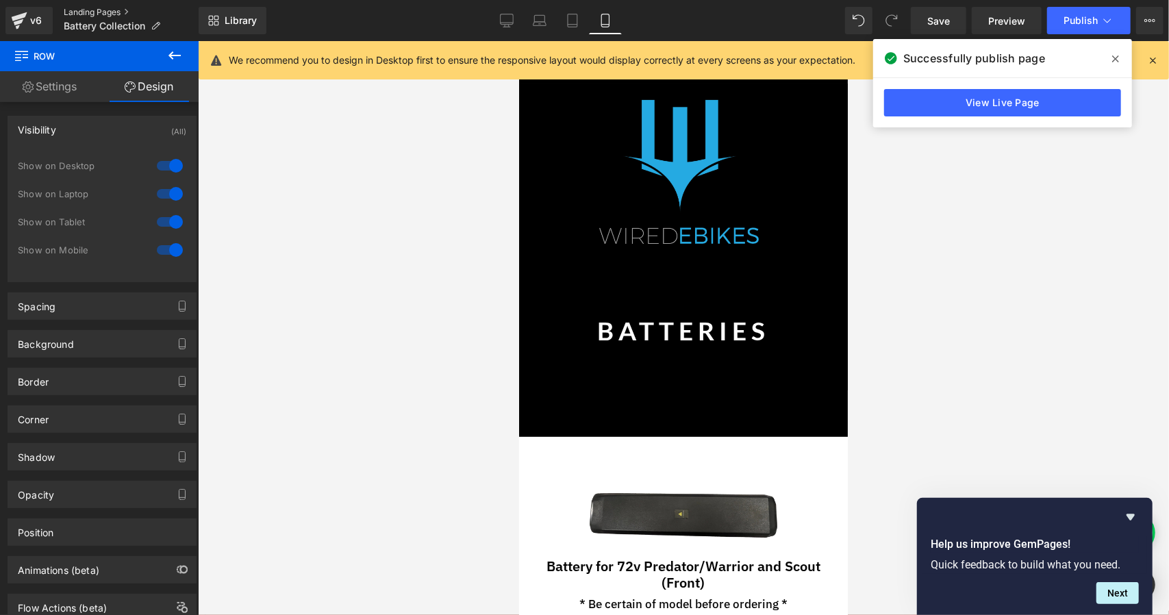
click at [112, 14] on link "Landing Pages" at bounding box center [131, 12] width 135 height 11
